Goal: Transaction & Acquisition: Download file/media

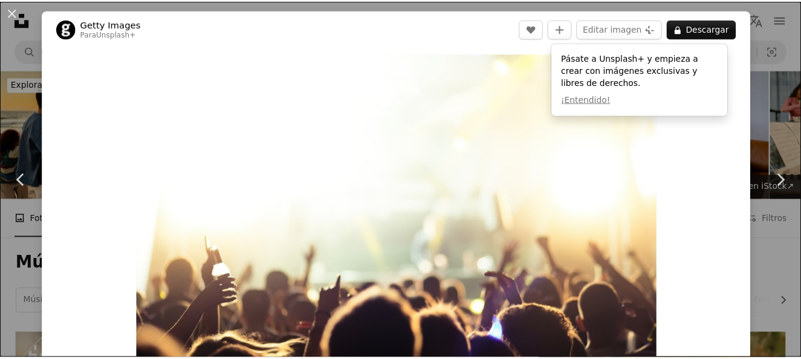
scroll to position [1332, 0]
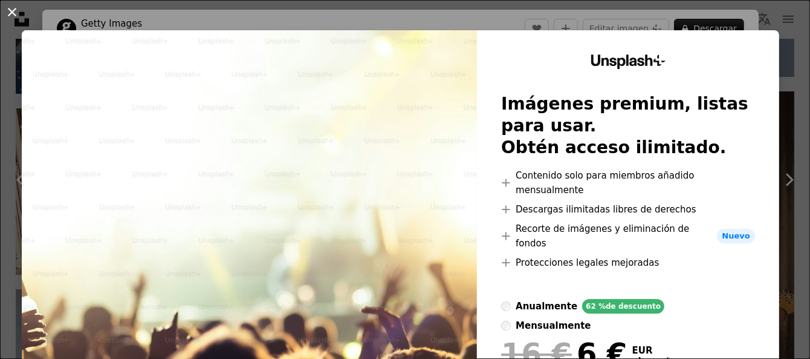
click at [14, 7] on button "An X shape" at bounding box center [12, 12] width 15 height 15
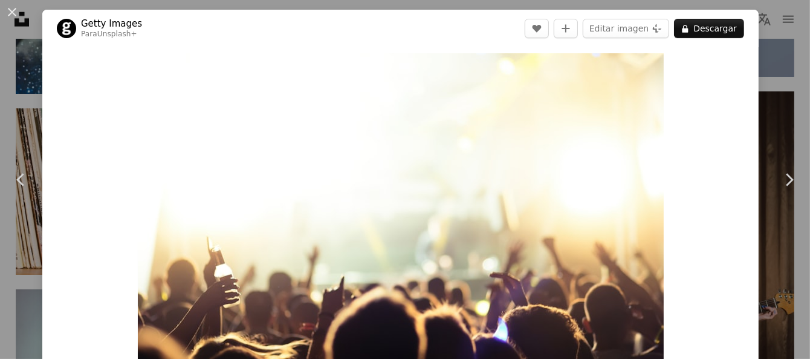
click at [775, 105] on div "An X shape Chevron left Chevron right Getty Images Para Unsplash+ A heart A plu…" at bounding box center [405, 179] width 810 height 359
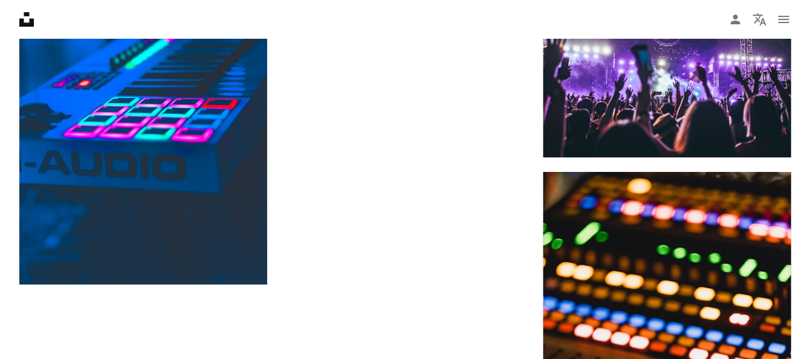
scroll to position [3026, 0]
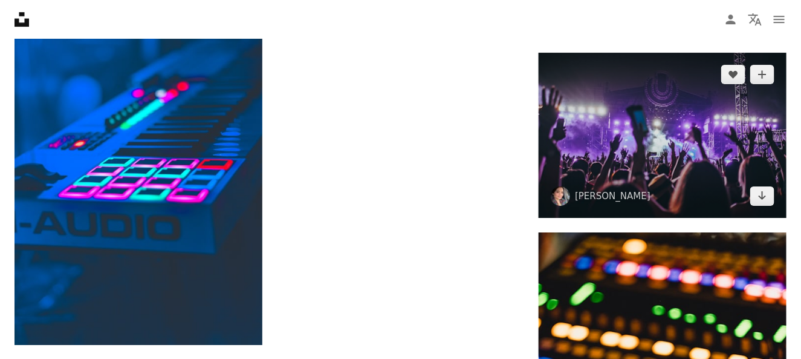
click at [625, 137] on img at bounding box center [663, 135] width 248 height 165
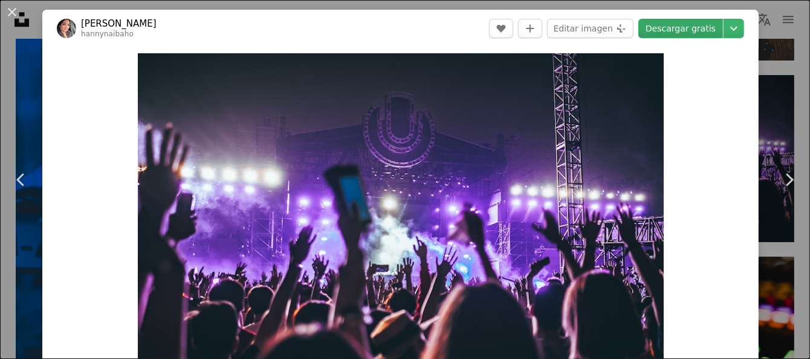
click at [686, 30] on link "Descargar gratis" at bounding box center [681, 28] width 85 height 19
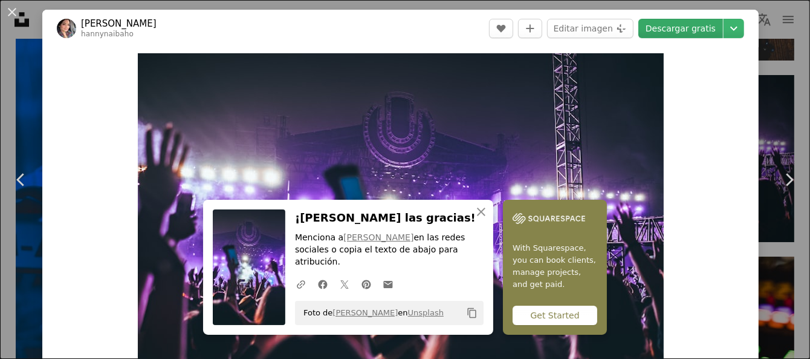
click at [686, 30] on link "Descargar gratis" at bounding box center [681, 28] width 85 height 19
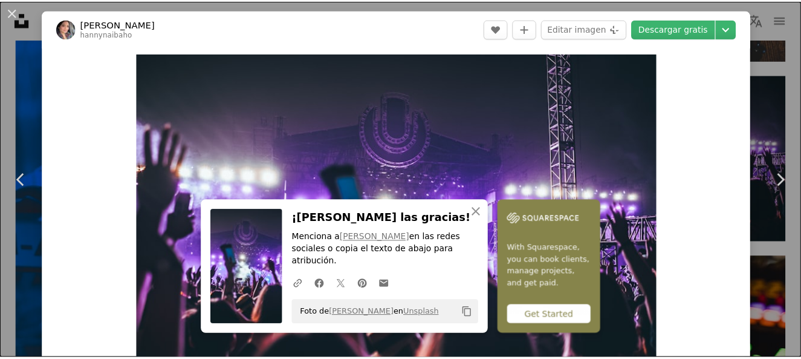
scroll to position [313, 0]
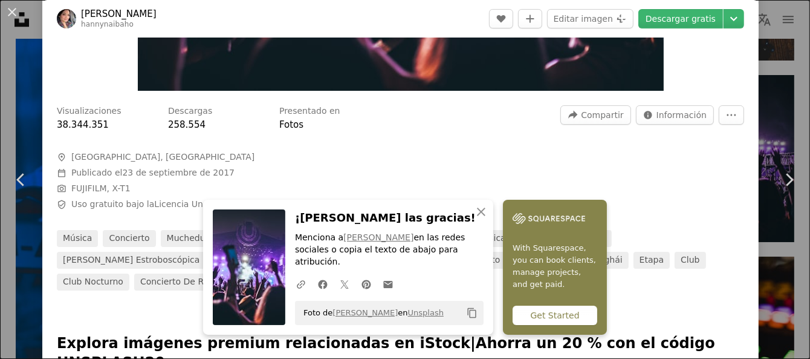
click at [807, 129] on html "A X shape Unsplash utiliza cookies y tecnologías similares para proteger nuestr…" at bounding box center [405, 92] width 810 height 6237
click at [15, 9] on button "An X shape" at bounding box center [12, 12] width 15 height 15
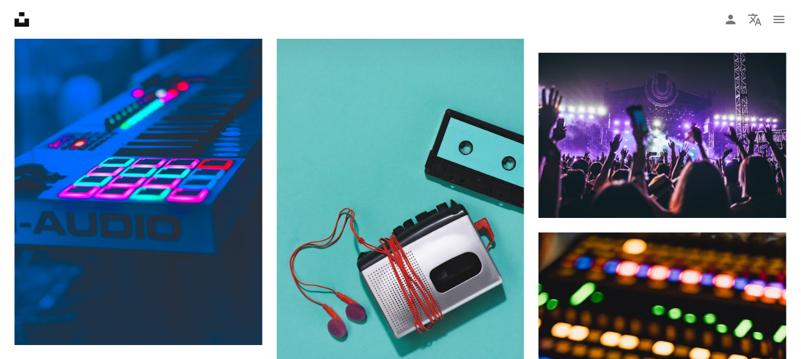
click at [14, 9] on icon "Unsplash logo Página de inicio de Unsplash" at bounding box center [22, 19] width 24 height 24
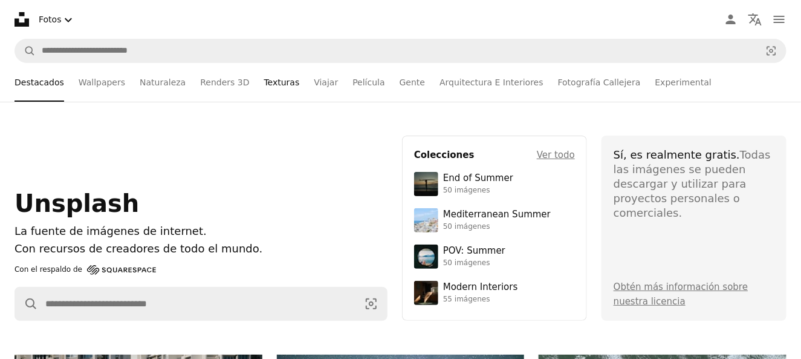
click at [264, 85] on link "Texturas" at bounding box center [282, 82] width 36 height 39
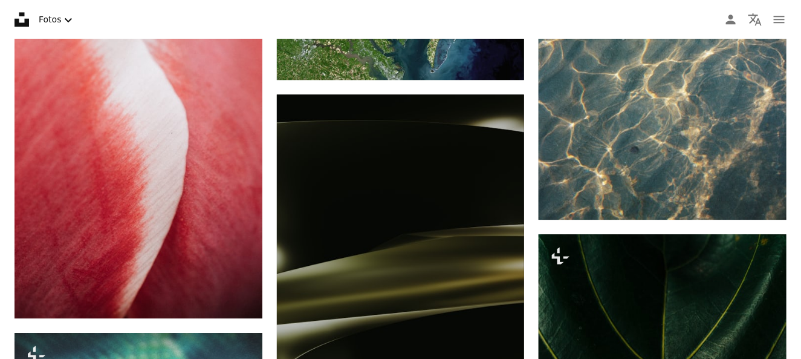
scroll to position [6108, 0]
